Goal: Find specific page/section: Find specific page/section

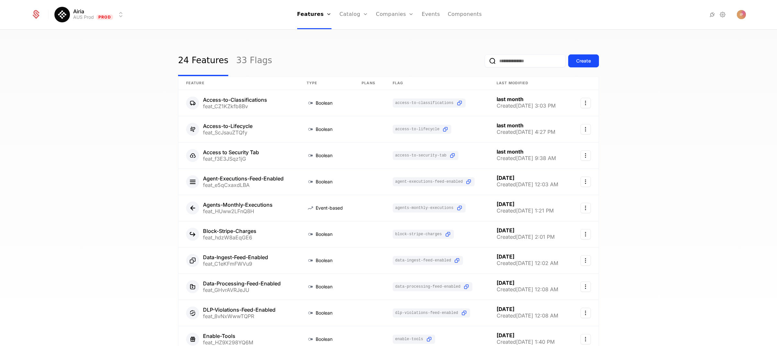
click at [121, 14] on html "Airia AUS Prod Prod Features Features Flags Catalog Plans Add Ons Credits Confi…" at bounding box center [388, 173] width 777 height 346
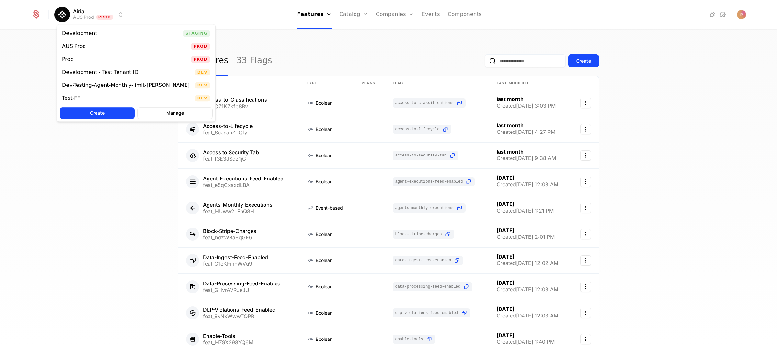
click at [103, 60] on div "Prod Prod" at bounding box center [136, 59] width 158 height 13
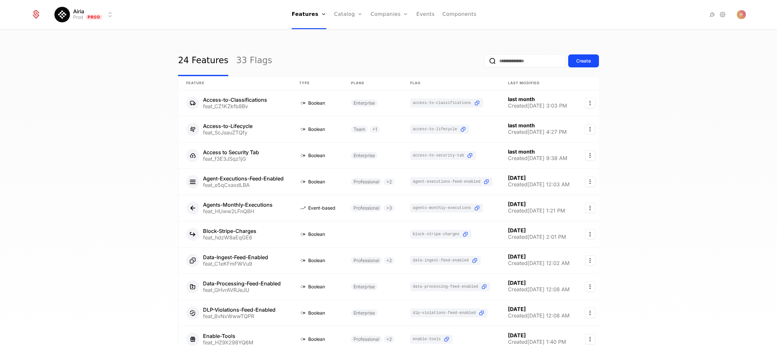
click at [516, 62] on input "email" at bounding box center [525, 60] width 81 height 13
click at [502, 62] on input "email" at bounding box center [525, 60] width 81 height 13
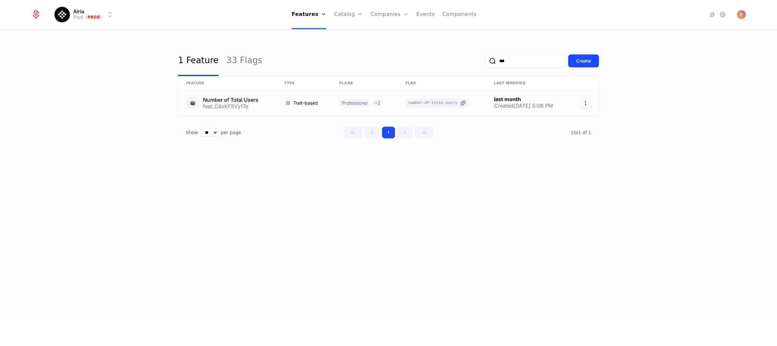
type input "***"
click at [244, 99] on link at bounding box center [227, 103] width 98 height 26
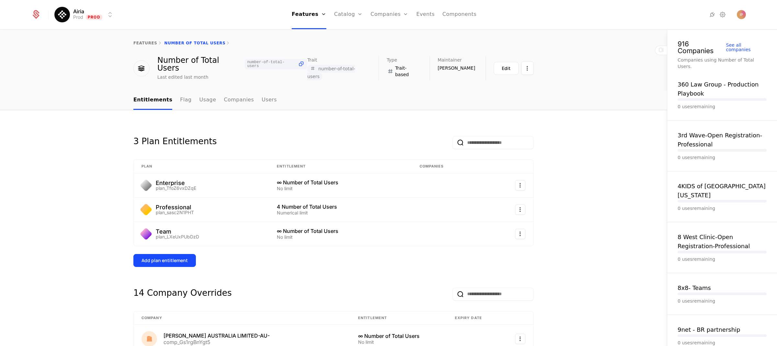
click at [313, 30] on link "Features" at bounding box center [314, 31] width 30 height 5
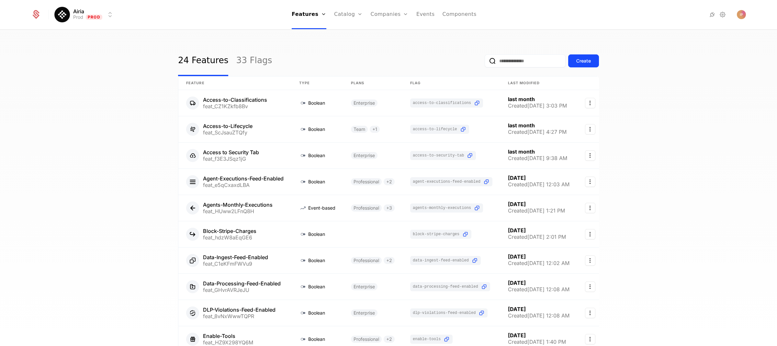
click at [514, 61] on input "email" at bounding box center [525, 60] width 81 height 13
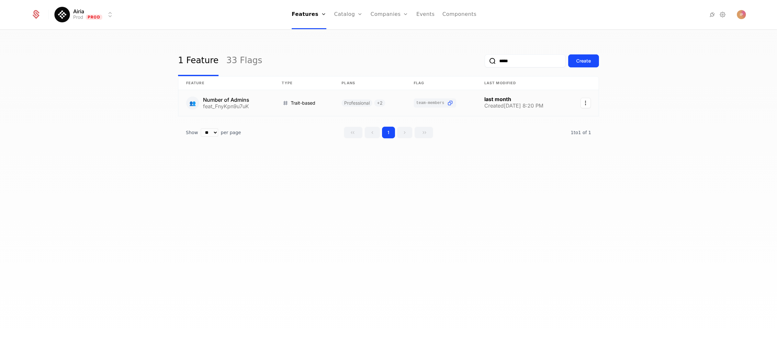
type input "*****"
click at [239, 104] on link at bounding box center [225, 103] width 95 height 26
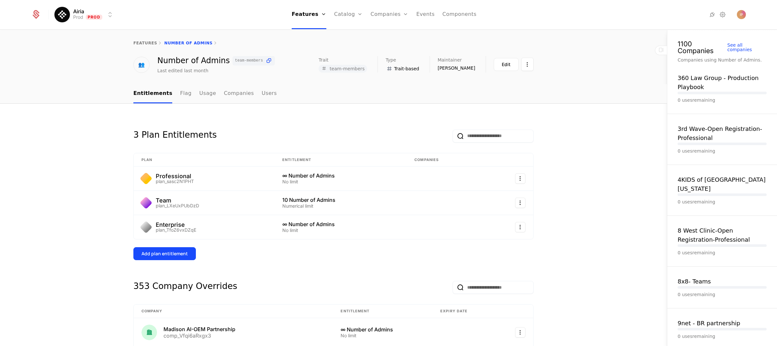
click at [313, 31] on link "Features" at bounding box center [314, 31] width 30 height 5
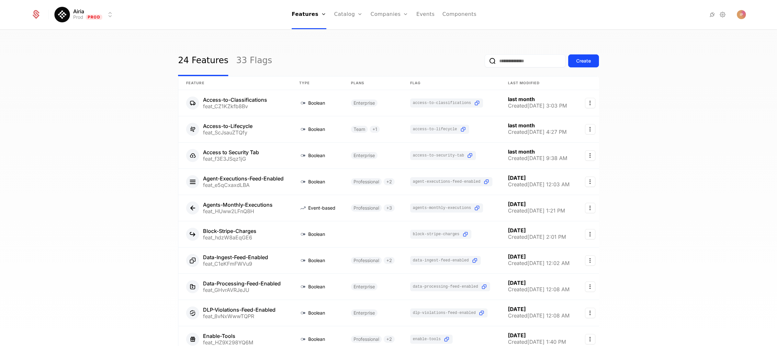
click at [526, 57] on input "email" at bounding box center [525, 60] width 81 height 13
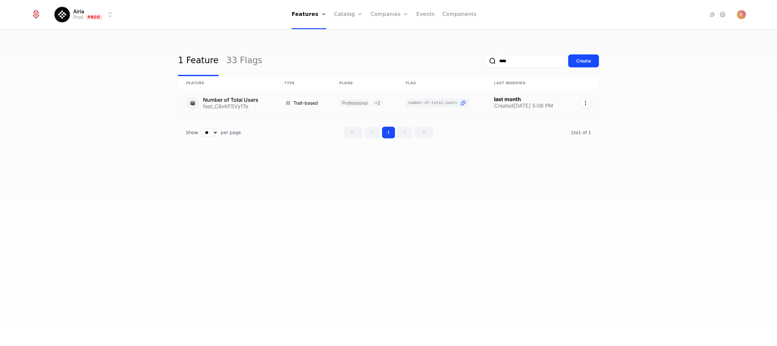
type input "****"
click at [248, 99] on link at bounding box center [227, 103] width 98 height 26
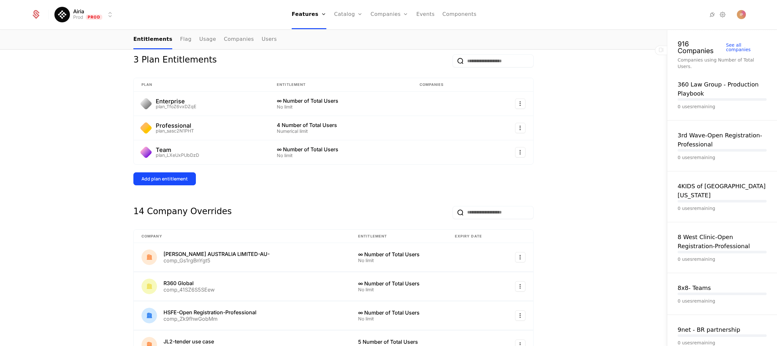
scroll to position [73, 0]
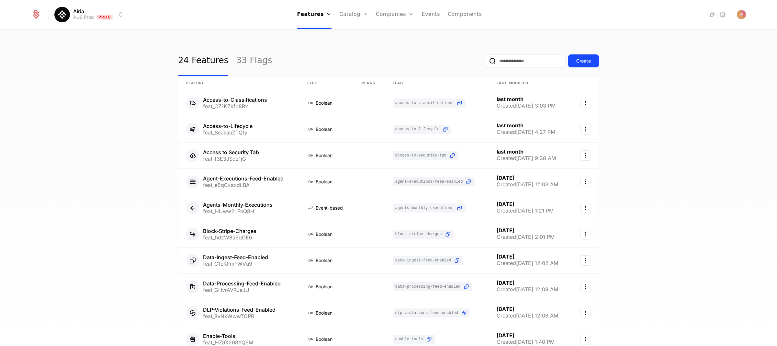
click at [113, 17] on html "Airia AUS Prod Prod Features Features Flags Catalog Plans Add Ons Credits Confi…" at bounding box center [388, 173] width 777 height 346
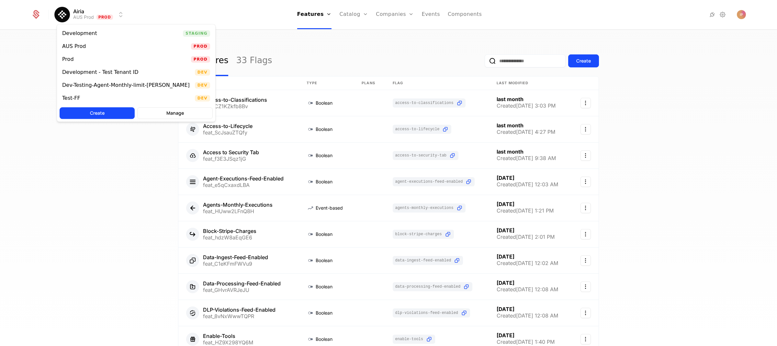
click at [118, 33] on div "Development Staging" at bounding box center [136, 33] width 158 height 13
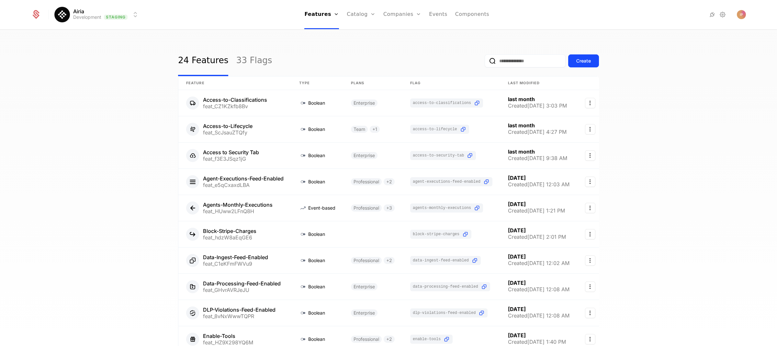
click at [515, 58] on input "email" at bounding box center [525, 60] width 81 height 13
type input "*"
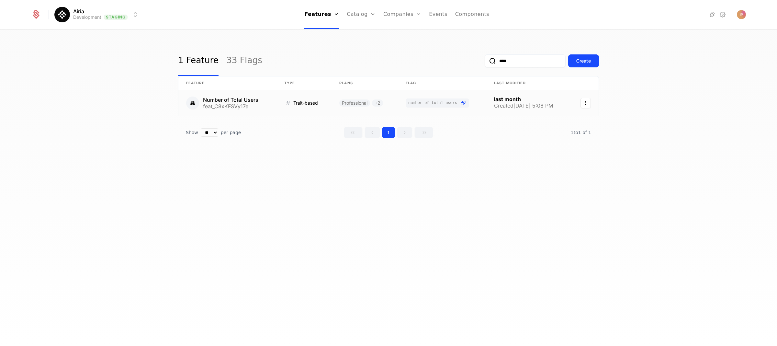
type input "****"
click at [231, 106] on link at bounding box center [227, 103] width 98 height 26
